Goal: Task Accomplishment & Management: Complete application form

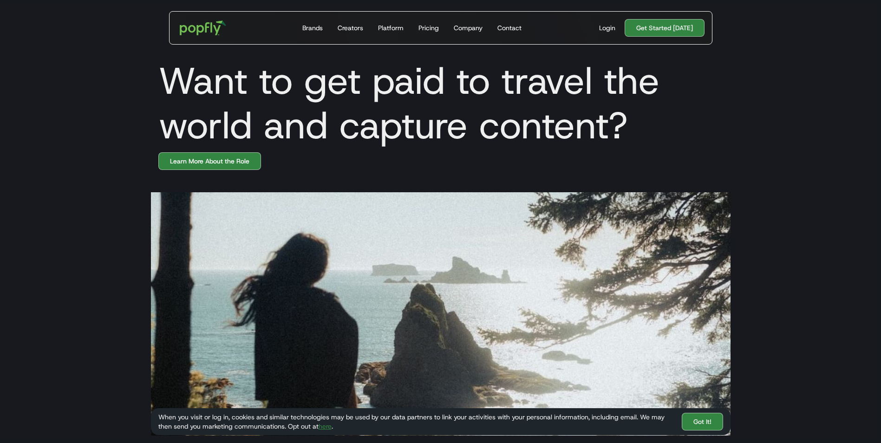
click at [127, 178] on section at bounding box center [440, 303] width 881 height 266
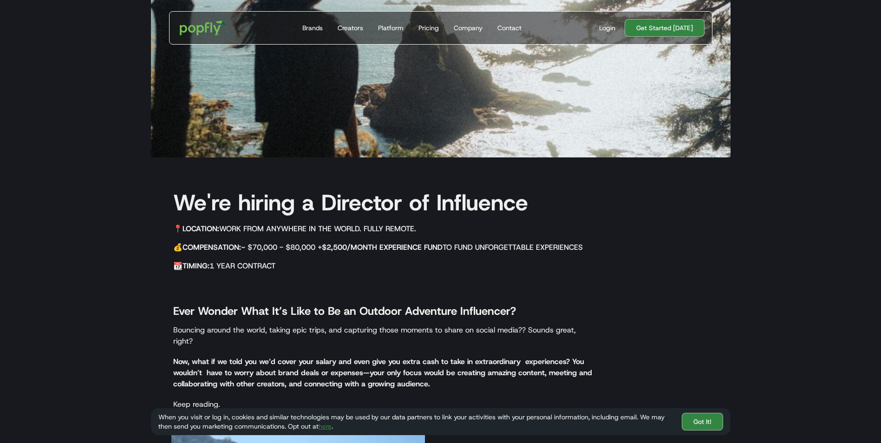
scroll to position [279, 0]
drag, startPoint x: 709, startPoint y: 424, endPoint x: 702, endPoint y: 424, distance: 7.4
click at [709, 424] on link "Got It!" at bounding box center [702, 422] width 41 height 18
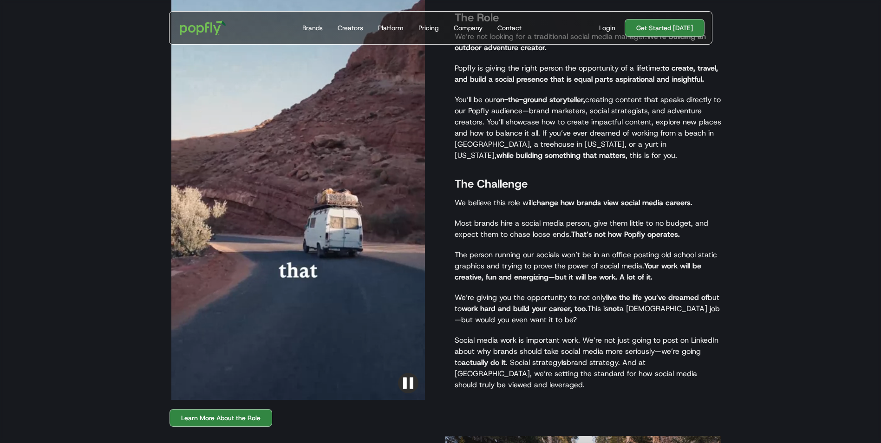
scroll to position [758, 0]
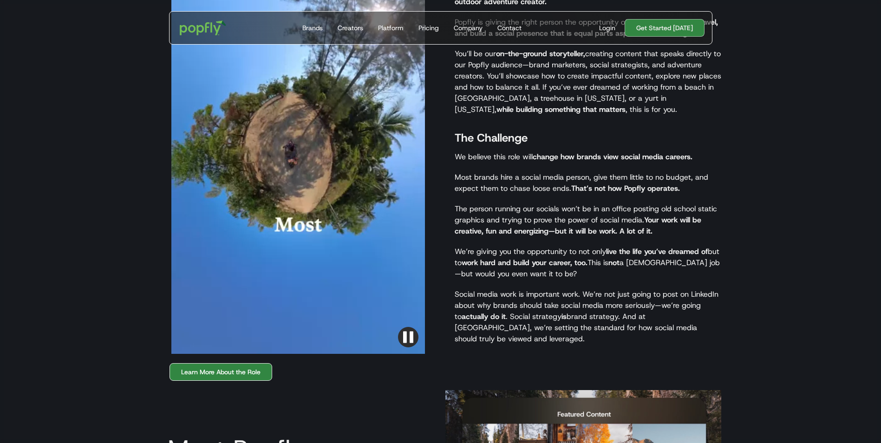
click at [232, 363] on link "Learn More About the Role" at bounding box center [221, 372] width 103 height 18
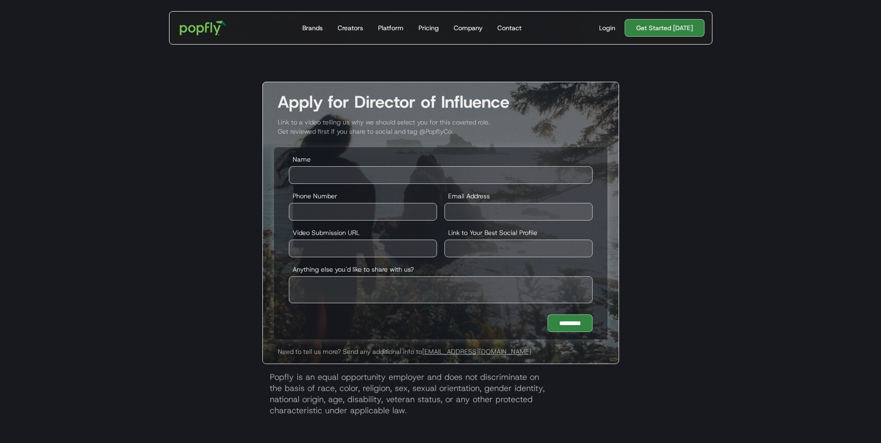
scroll to position [1719, 0]
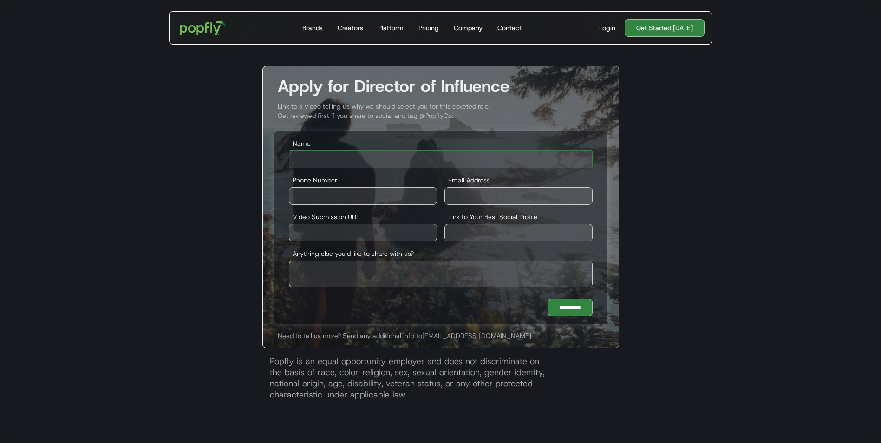
click at [353, 160] on input "Name" at bounding box center [441, 160] width 304 height 18
click at [214, 165] on div "Apply for Director of Influence Link to a video telling us why we should select…" at bounding box center [441, 239] width 595 height 346
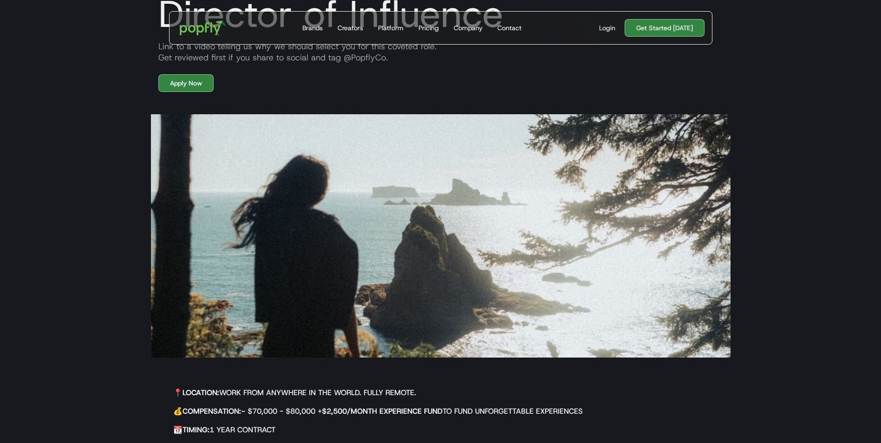
scroll to position [0, 0]
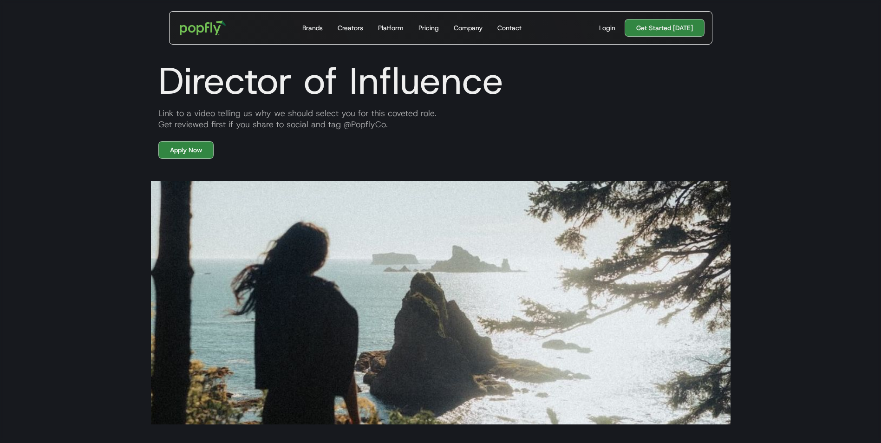
click at [67, 96] on section "Director of Influence Link to a video telling us why we should select you for t…" at bounding box center [440, 75] width 881 height 165
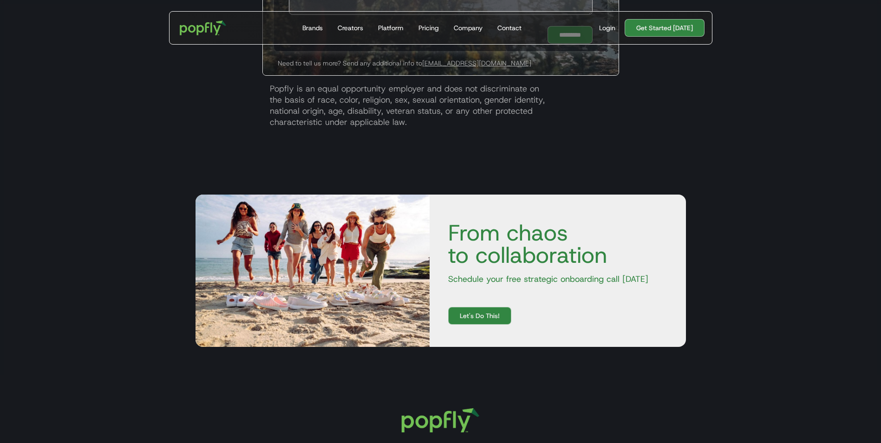
scroll to position [1998, 0]
